Goal: Check status: Check status

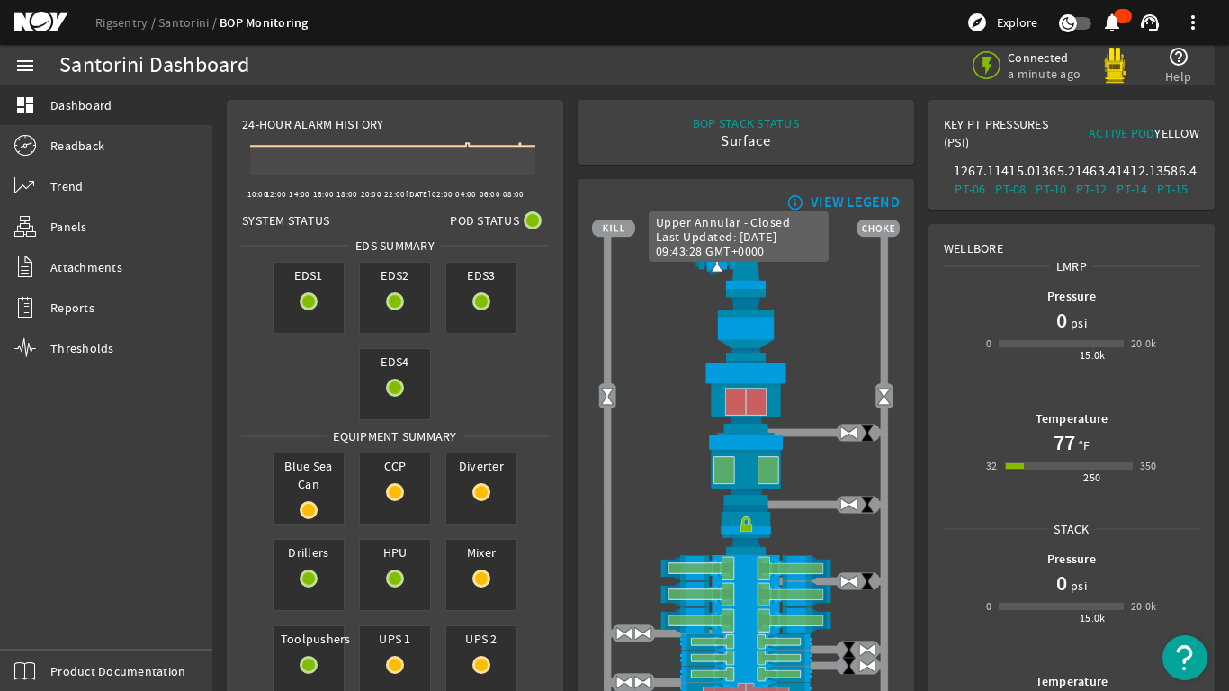
scroll to position [90, 0]
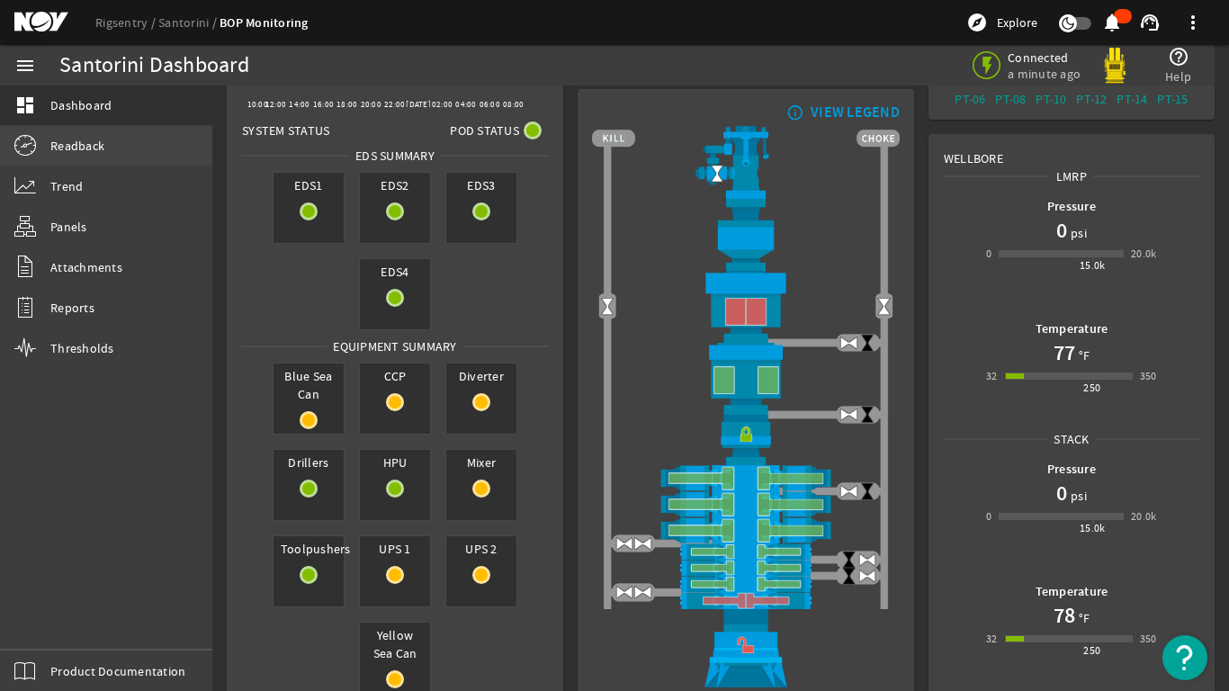
click at [76, 151] on span "Readback" at bounding box center [77, 146] width 54 height 18
click at [81, 153] on span "Readback" at bounding box center [77, 146] width 54 height 18
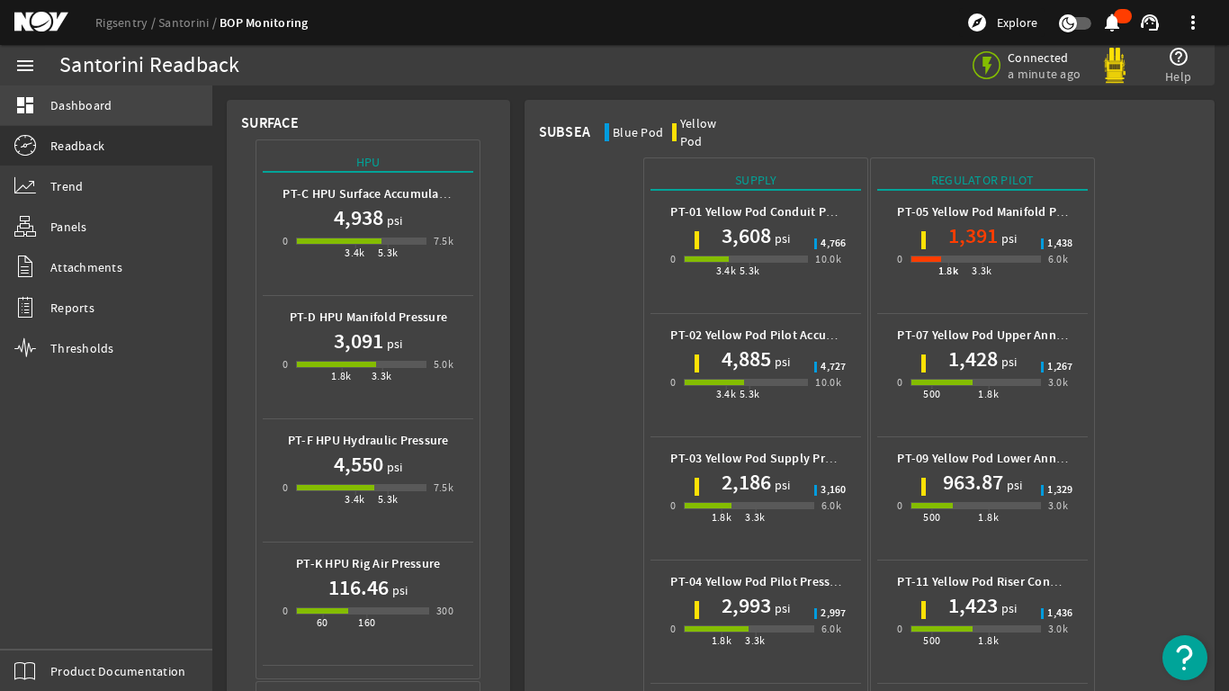
click at [84, 97] on span "Dashboard" at bounding box center [80, 105] width 61 height 18
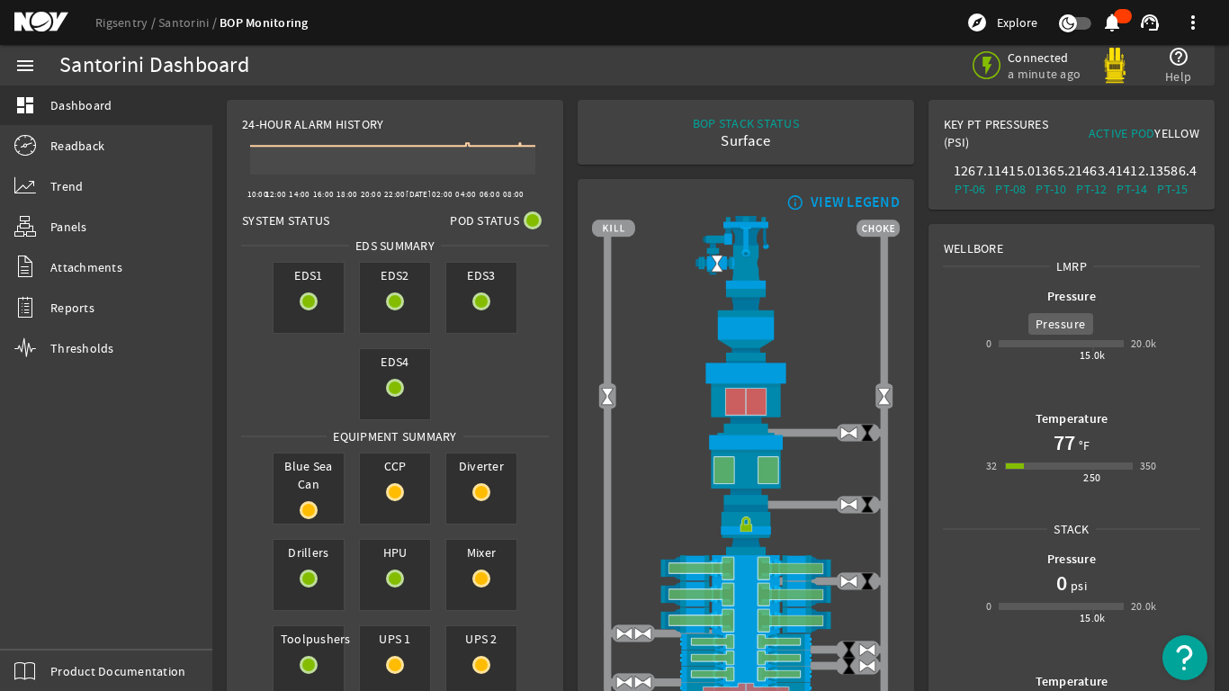
click at [1049, 294] on b "Pressure" at bounding box center [1071, 296] width 49 height 17
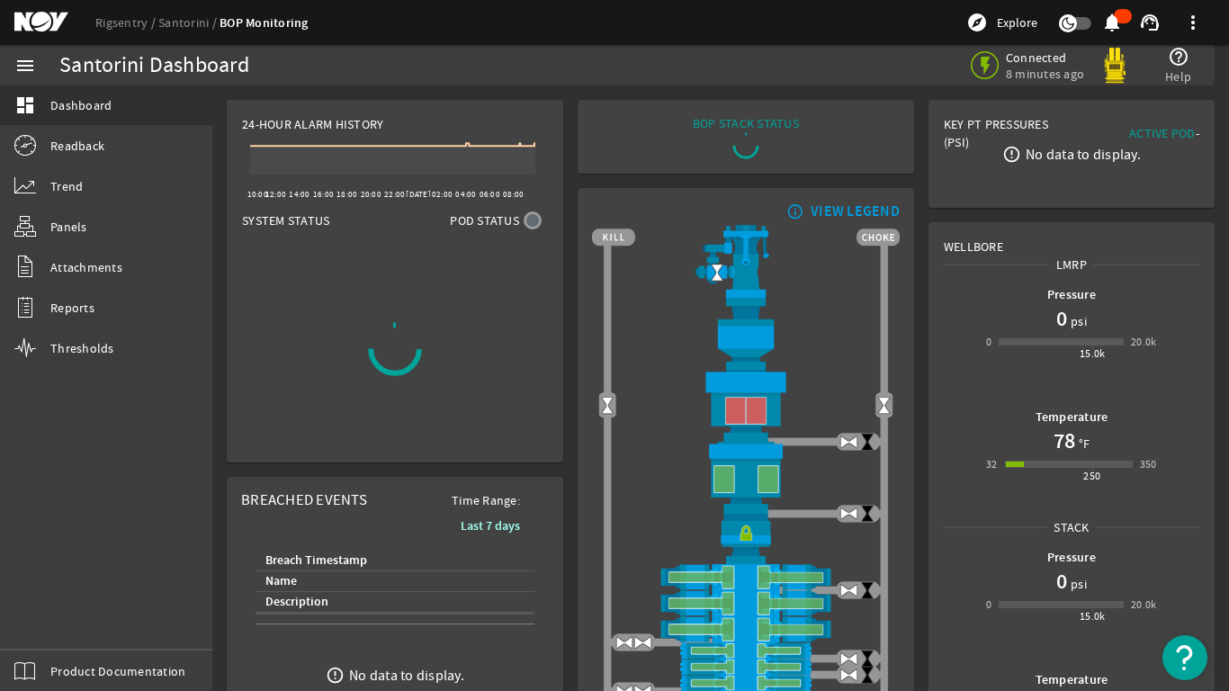
click at [1067, 314] on span "psi" at bounding box center [1077, 321] width 20 height 18
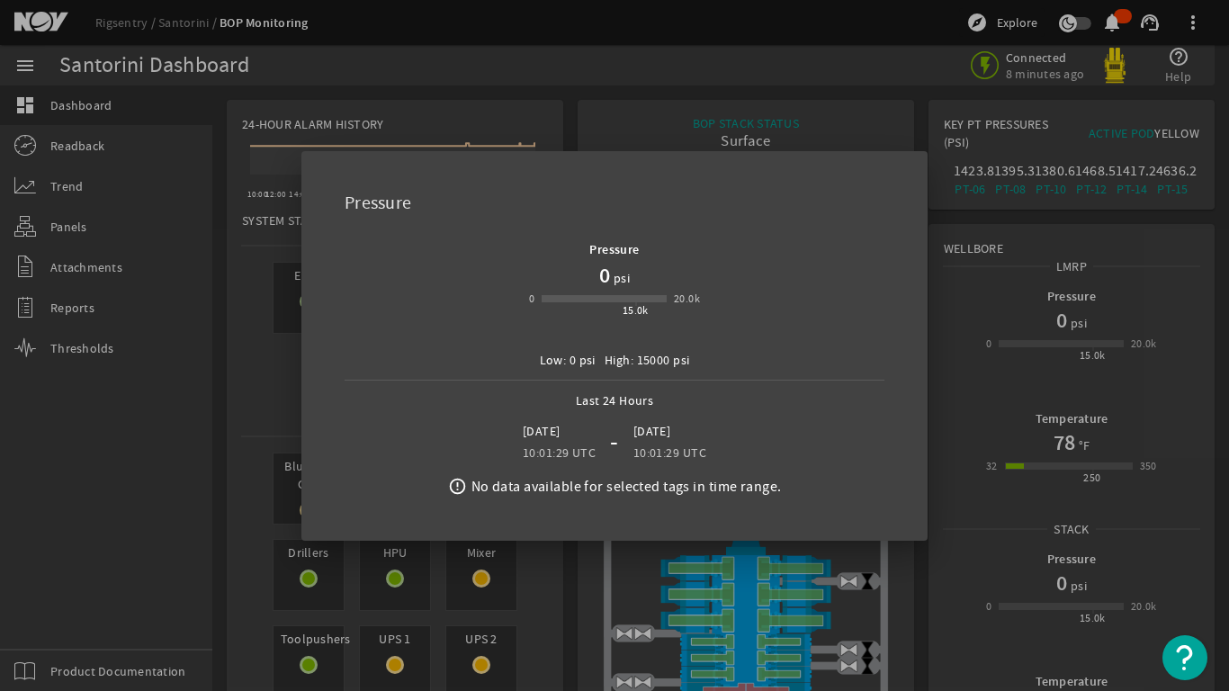
click at [943, 385] on div at bounding box center [614, 345] width 1229 height 691
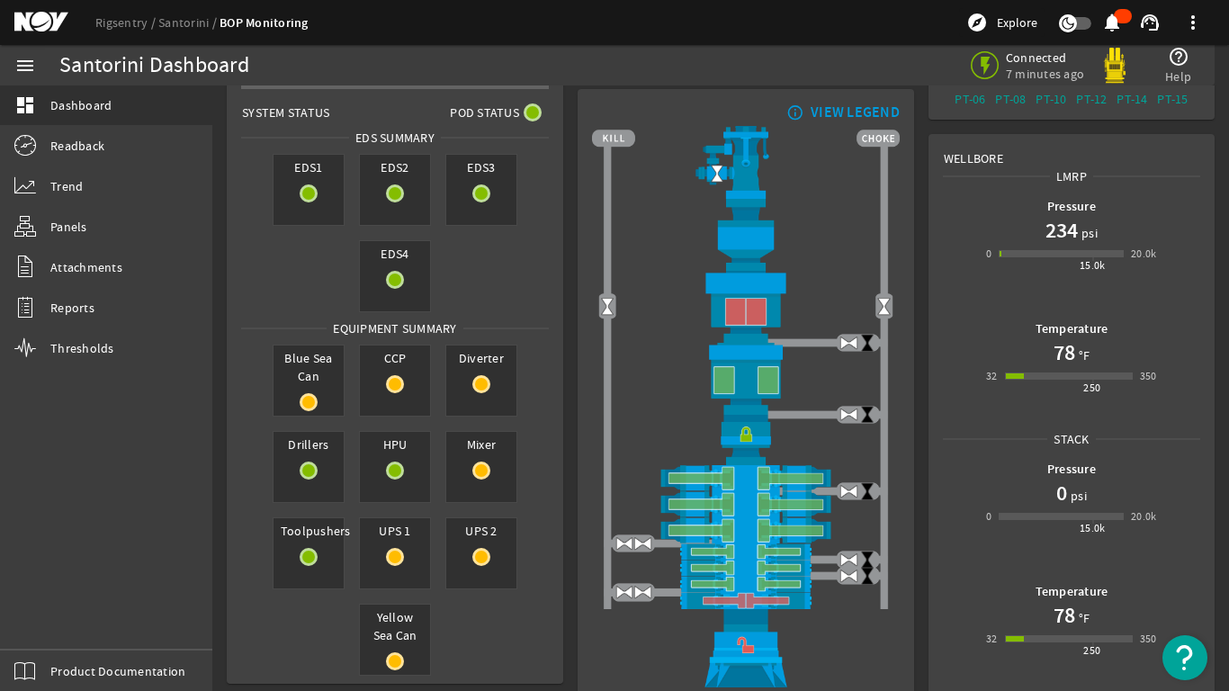
scroll to position [99, 0]
